Goal: Information Seeking & Learning: Learn about a topic

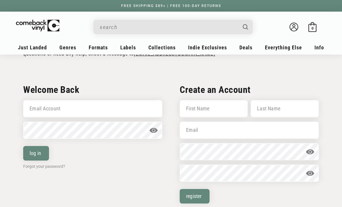
scroll to position [115, 0]
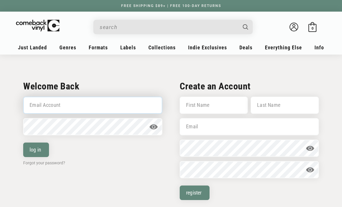
click at [75, 108] on input "Email Account" at bounding box center [92, 105] width 139 height 17
type input "J"
click at [45, 111] on input "J" at bounding box center [92, 105] width 139 height 17
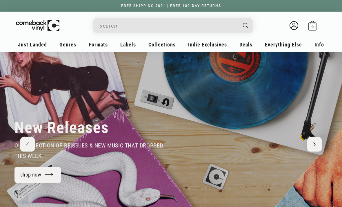
click at [232, 28] on input "Search" at bounding box center [169, 26] width 138 height 12
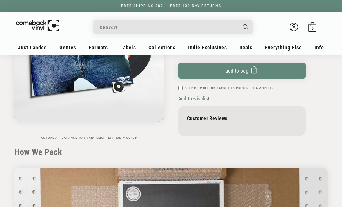
scroll to position [115, 0]
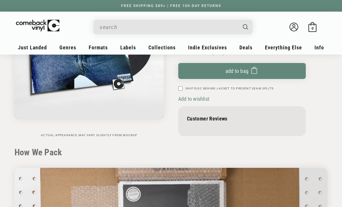
click at [201, 100] on span "Add to wishlist" at bounding box center [193, 99] width 31 height 6
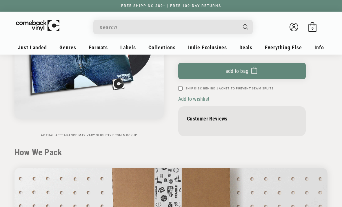
click at [185, 100] on span "Add to wishlist" at bounding box center [193, 99] width 31 height 6
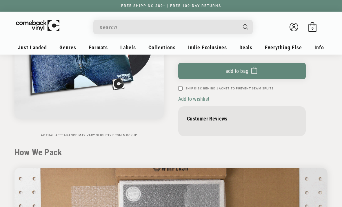
click at [185, 98] on span "Add to wishlist" at bounding box center [193, 99] width 31 height 6
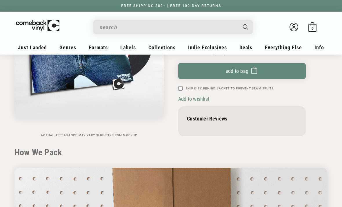
click at [185, 98] on span "Add to wishlist" at bounding box center [193, 99] width 31 height 6
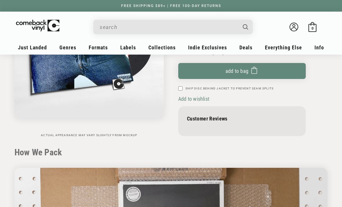
click at [185, 98] on span "Add to wishlist" at bounding box center [193, 99] width 31 height 6
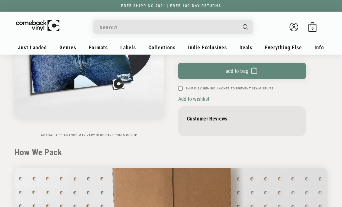
click at [194, 101] on span "Add to wishlist" at bounding box center [193, 99] width 31 height 6
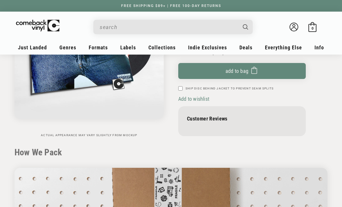
click at [213, 94] on div "Måneskin Mammamia GENRE(S): Rock STYLE(S): Glam , Hard Rock Condition: New & Se…" at bounding box center [242, 53] width 128 height 167
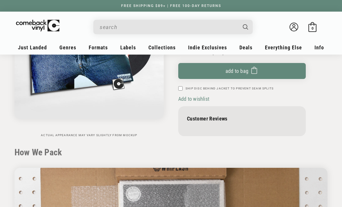
click at [205, 100] on span "Add to wishlist" at bounding box center [193, 99] width 31 height 6
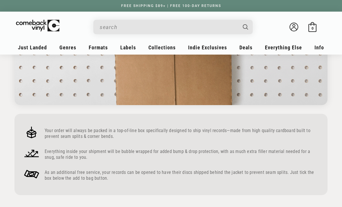
scroll to position [278, 0]
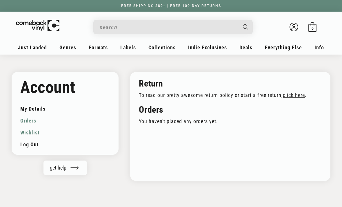
click at [23, 132] on link "Wishlist" at bounding box center [65, 132] width 90 height 12
click at [22, 133] on link "Wishlist" at bounding box center [65, 132] width 90 height 12
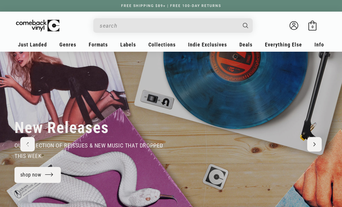
click at [226, 26] on input "Search" at bounding box center [169, 26] width 138 height 12
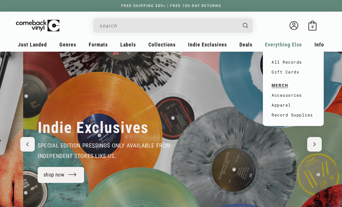
scroll to position [0, 342]
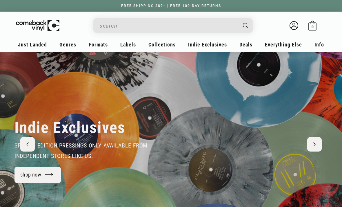
click at [75, 37] on header "My account Just Landed Just Landed New Releases Genres" at bounding box center [171, 32] width 342 height 40
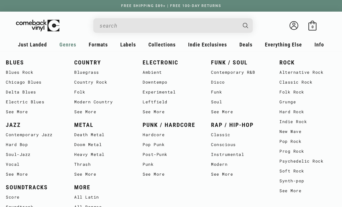
scroll to position [86, 0]
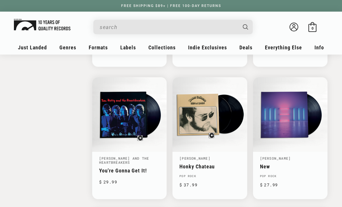
scroll to position [702, 0]
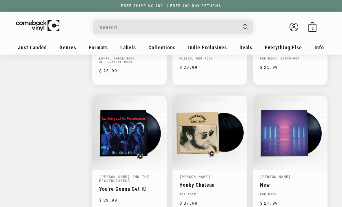
click at [220, 29] on input "Search" at bounding box center [169, 27] width 138 height 12
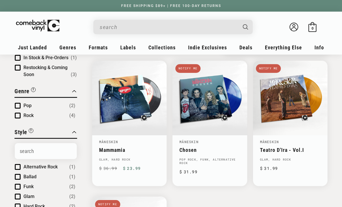
scroll to position [55, 0]
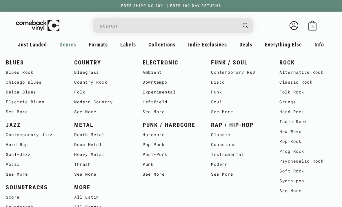
scroll to position [1010, 0]
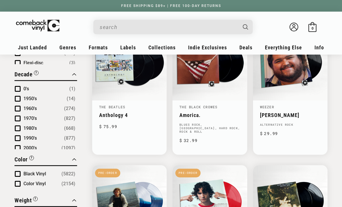
scroll to position [342, 0]
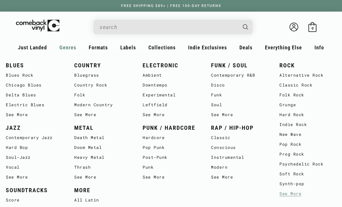
click at [67, 47] on span "Genres" at bounding box center [67, 47] width 17 height 6
click at [232, 181] on link "See More" at bounding box center [239, 177] width 57 height 10
click at [62, 49] on span "Genres" at bounding box center [67, 47] width 17 height 6
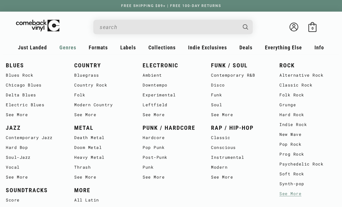
scroll to position [45, 0]
click at [222, 87] on link "Disco" at bounding box center [239, 85] width 57 height 10
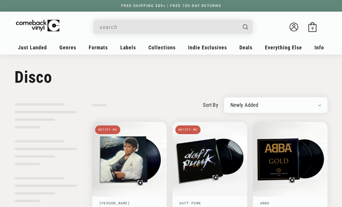
click at [194, 31] on input "Search" at bounding box center [169, 27] width 138 height 12
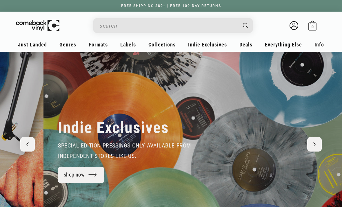
scroll to position [0, 342]
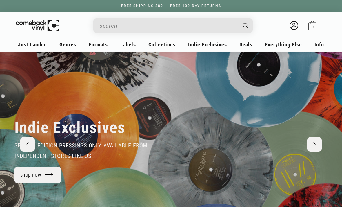
click at [0, 0] on html "Skip to content You can't add more than to the bag. Item added to bag Item remo…" at bounding box center [171, 103] width 342 height 207
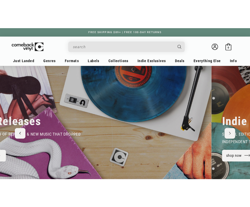
scroll to position [0, 0]
